Goal: Task Accomplishment & Management: Manage account settings

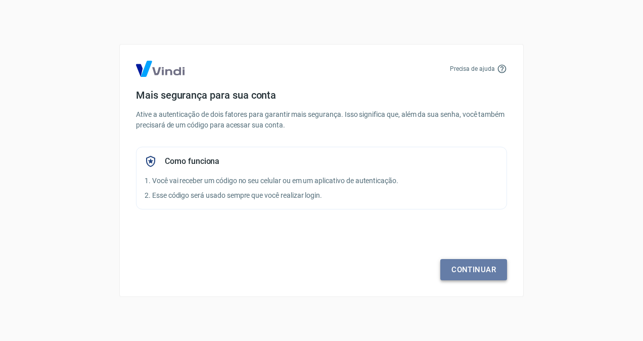
click at [473, 260] on link "Continuar" at bounding box center [473, 269] width 67 height 21
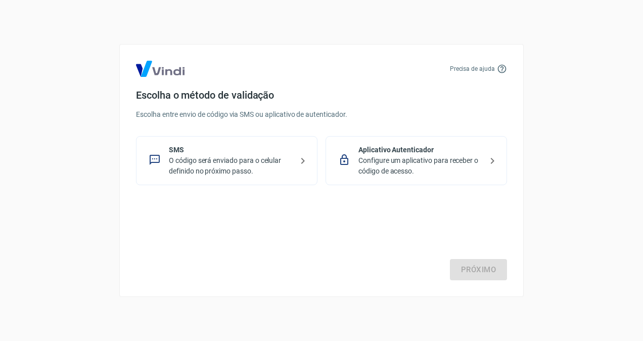
click at [240, 163] on p "O código será enviado para o celular definido no próximo passo." at bounding box center [231, 165] width 124 height 21
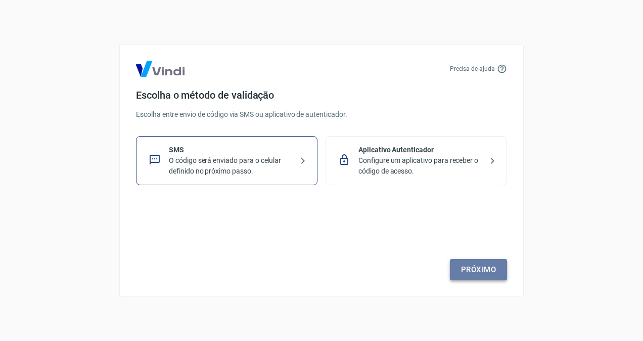
click at [467, 267] on link "Próximo" at bounding box center [478, 269] width 57 height 21
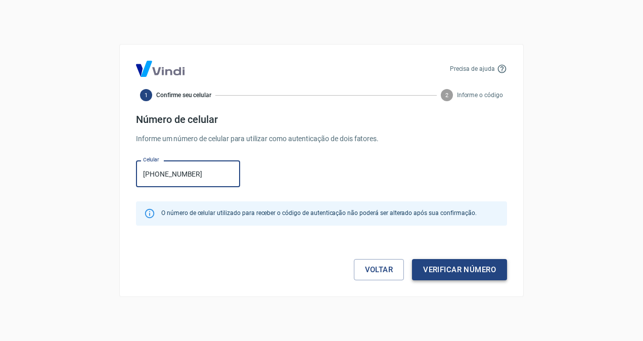
type input "(16) 99227-8599"
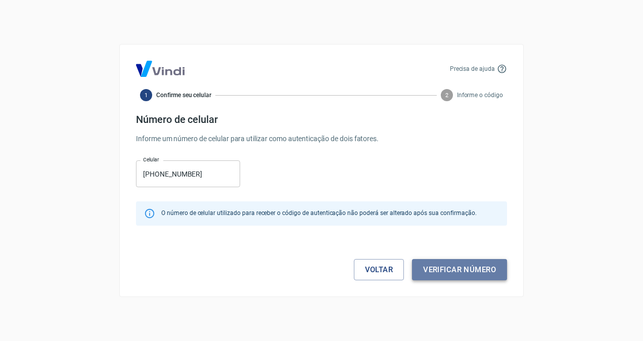
click at [495, 268] on button "Verificar número" at bounding box center [459, 269] width 95 height 21
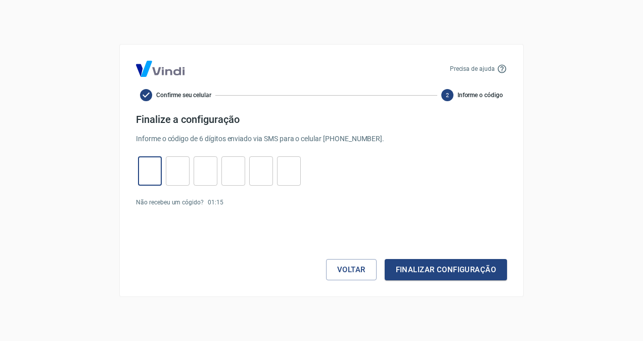
click at [149, 169] on input "tel" at bounding box center [150, 171] width 24 height 22
type input "4"
type input "7"
type input "2"
type input "6"
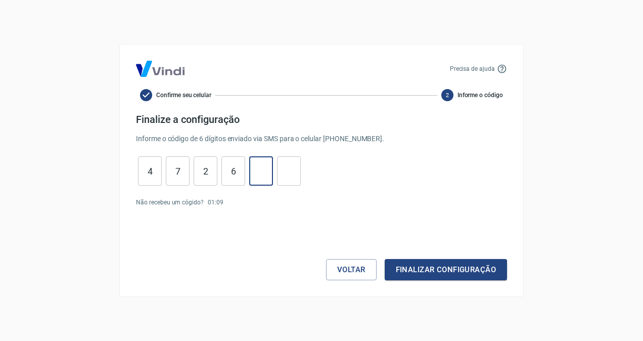
type input "3"
type input "2"
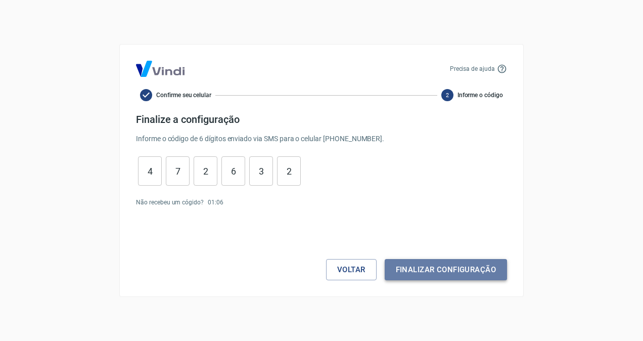
click at [456, 273] on button "Finalizar configuração" at bounding box center [446, 269] width 122 height 21
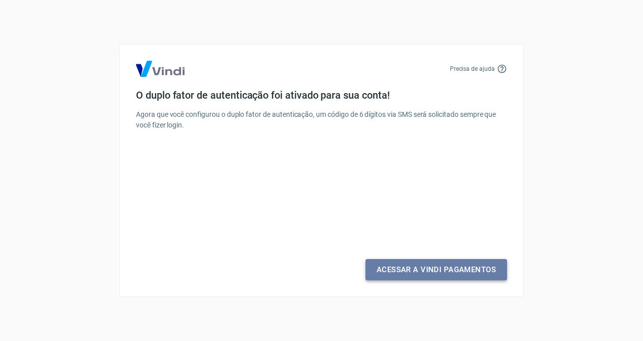
click at [456, 273] on link "Acessar a Vindi Pagamentos" at bounding box center [436, 269] width 142 height 21
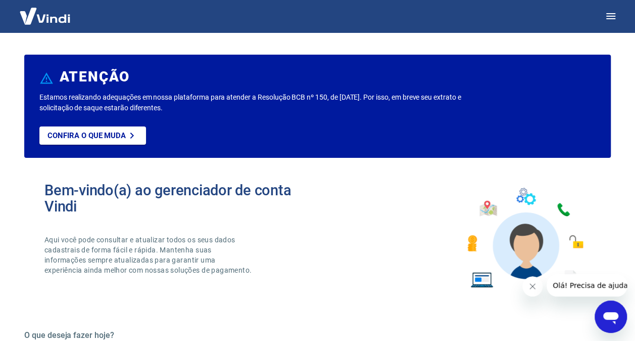
click at [320, 265] on div "Bem-vindo(a) ao gerenciador de conta Vindi Aqui você pode consultar e atualizar…" at bounding box center [317, 238] width 587 height 144
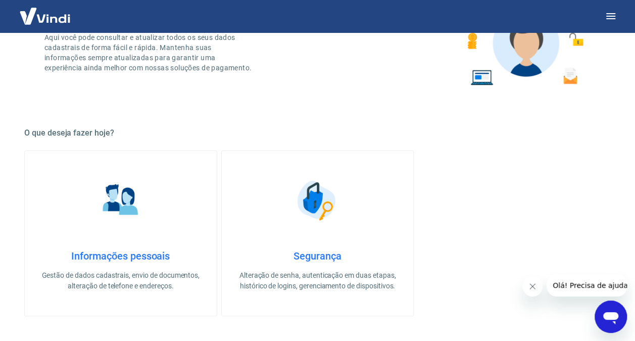
scroll to position [222, 0]
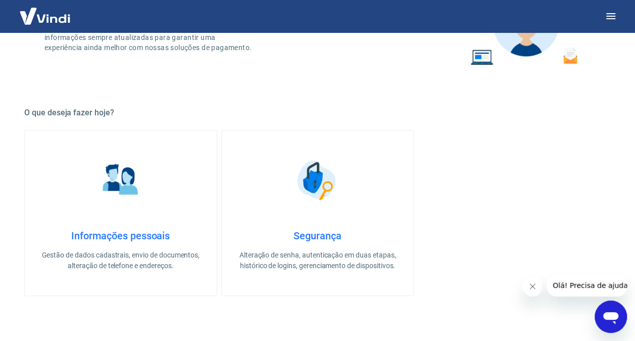
click at [117, 214] on link "Informações pessoais Gestão de dados cadastrais, envio de documentos, alteração…" at bounding box center [120, 213] width 193 height 166
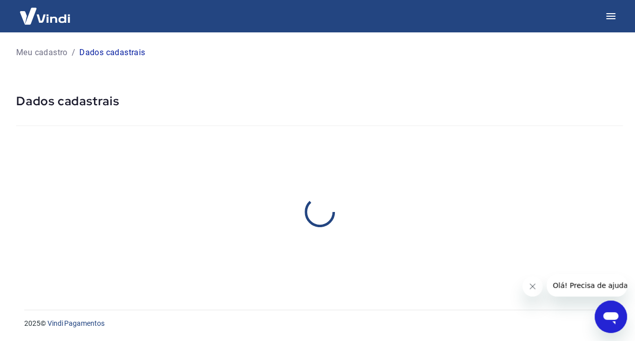
select select "SP"
select select "business"
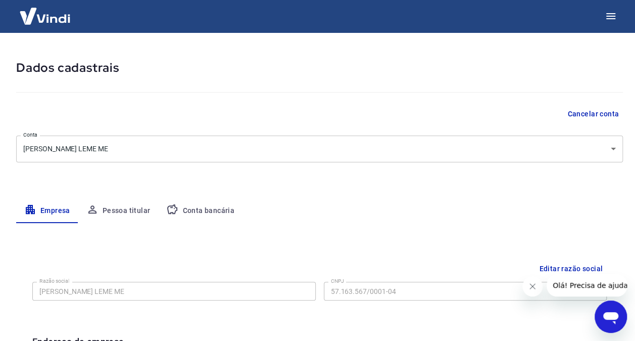
scroll to position [40, 0]
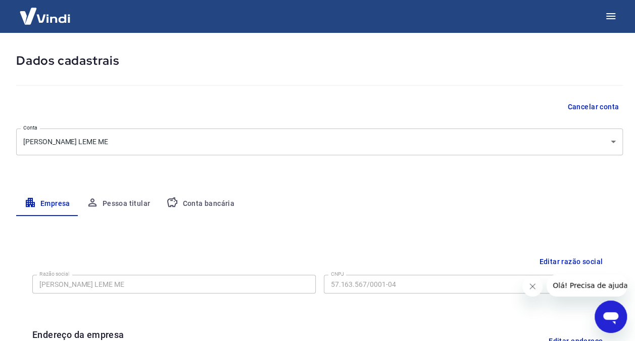
scroll to position [222, 0]
